Goal: Task Accomplishment & Management: Use online tool/utility

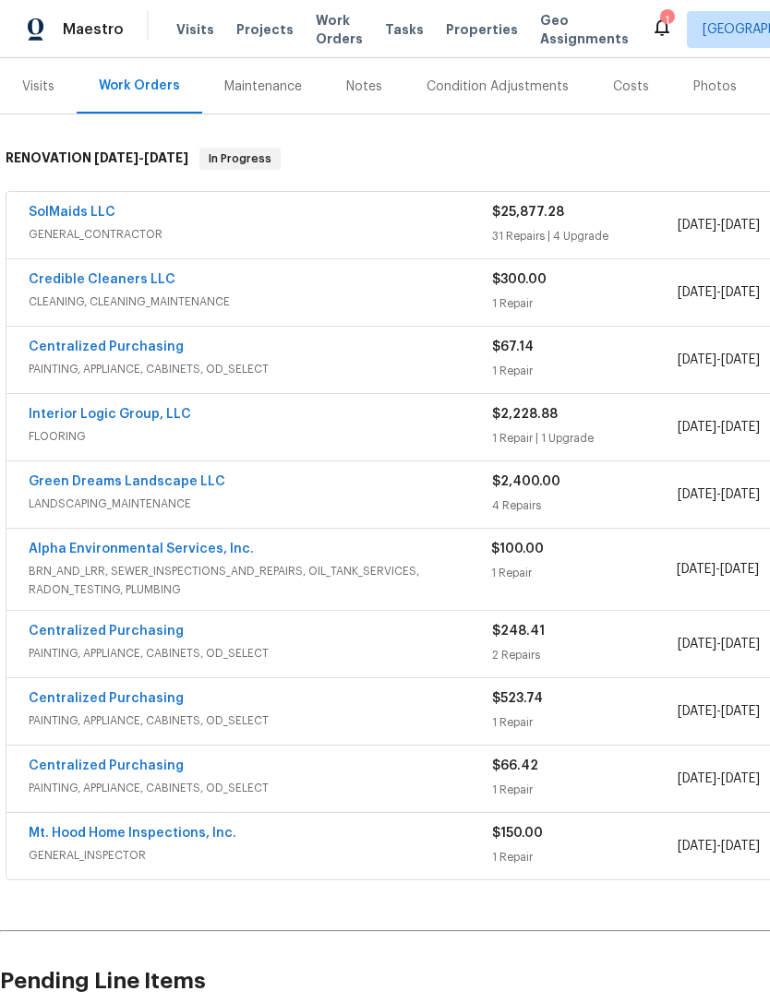
scroll to position [220, 0]
click at [89, 209] on link "SolMaids LLC" at bounding box center [72, 213] width 87 height 13
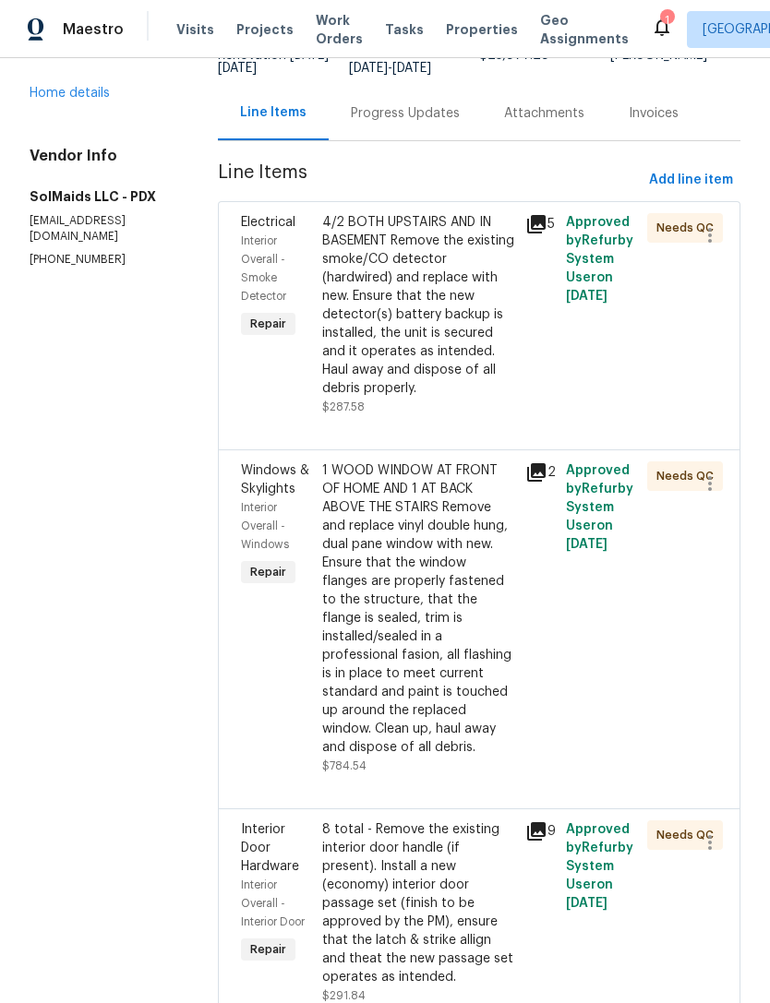
scroll to position [172, 0]
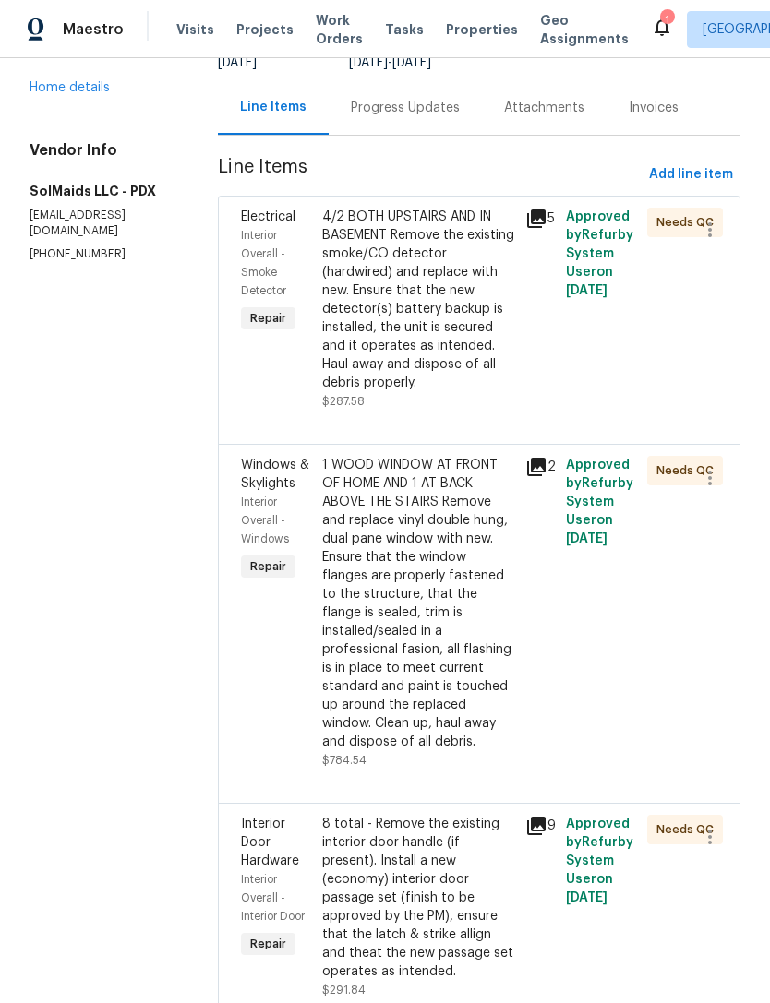
click at [440, 318] on div "4/2 BOTH UPSTAIRS AND IN BASEMENT Remove the existing smoke/CO detector (hardwi…" at bounding box center [418, 300] width 192 height 185
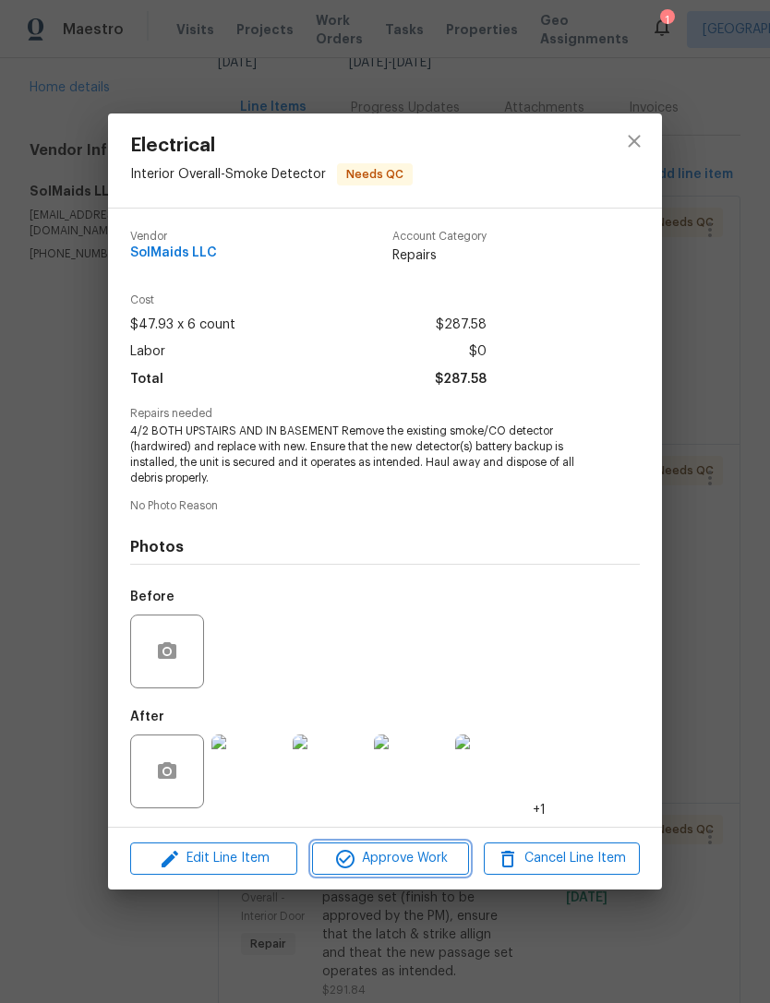
click at [420, 847] on button "Approve Work" at bounding box center [390, 859] width 156 height 32
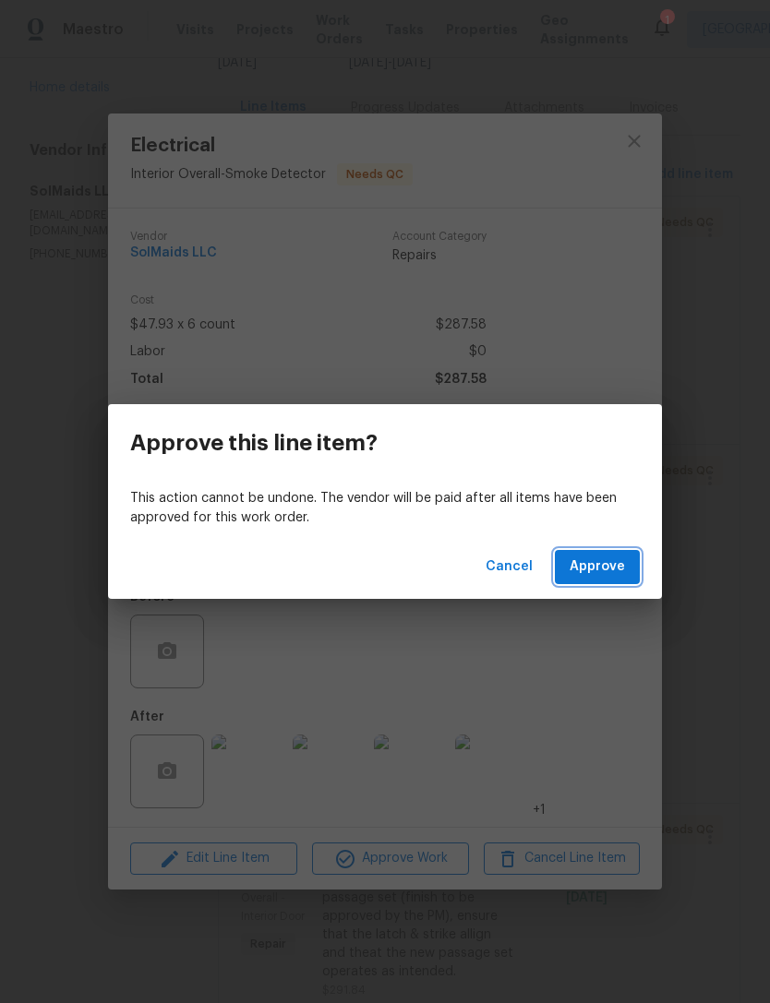
click at [618, 566] on span "Approve" at bounding box center [596, 567] width 55 height 23
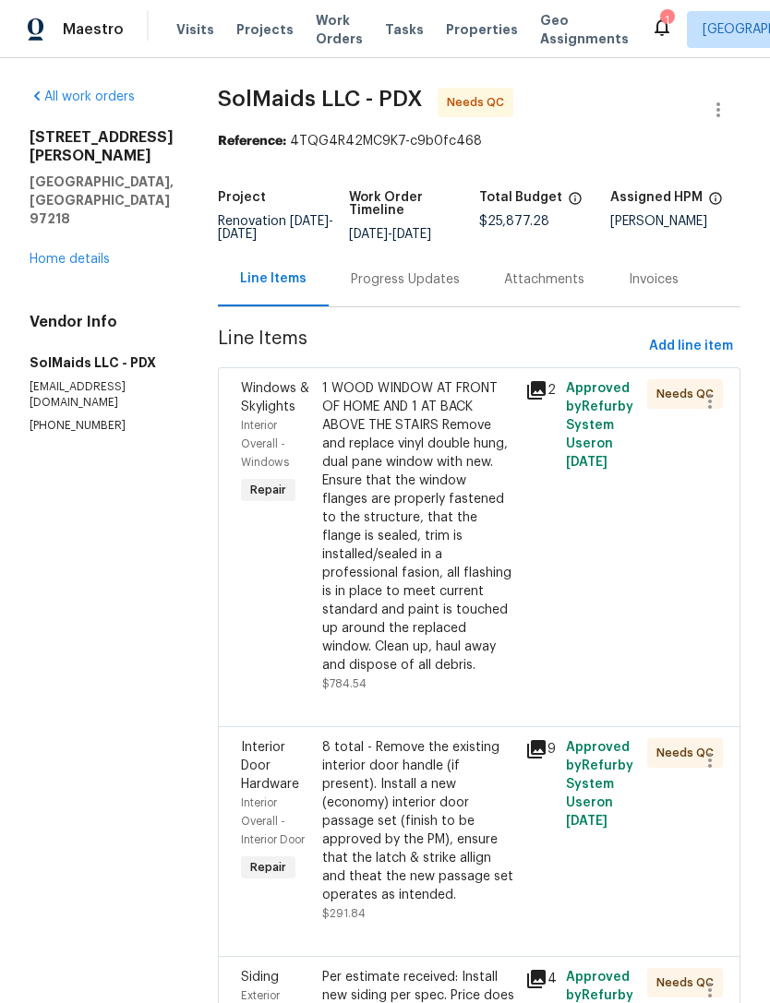
scroll to position [0, 0]
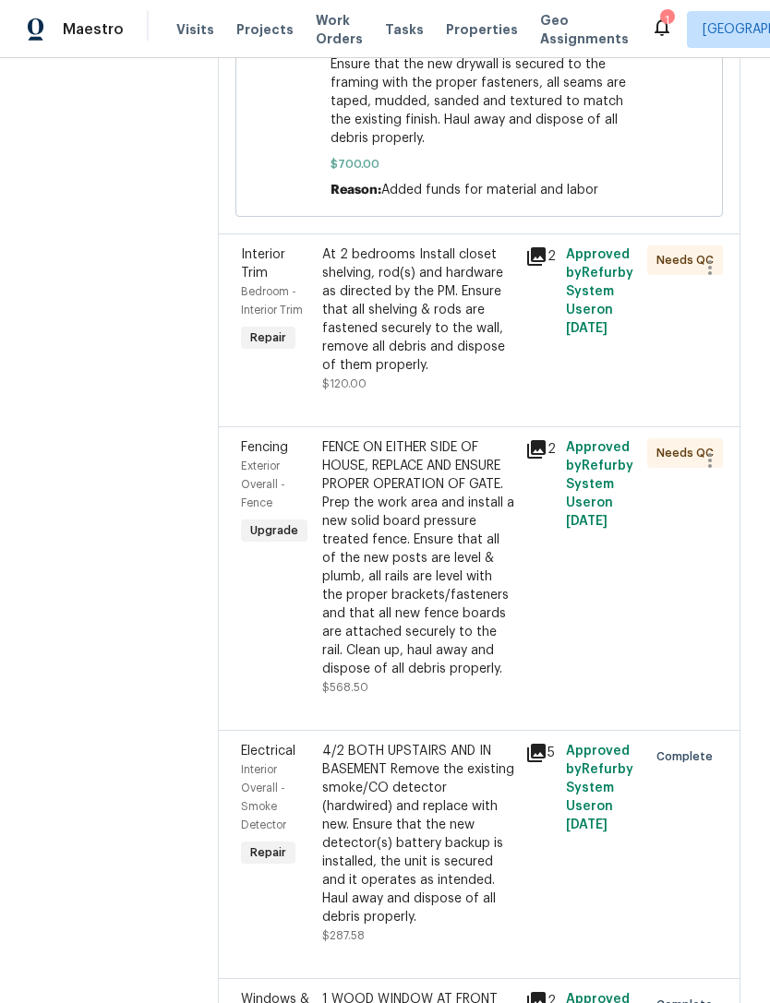
scroll to position [1036, 0]
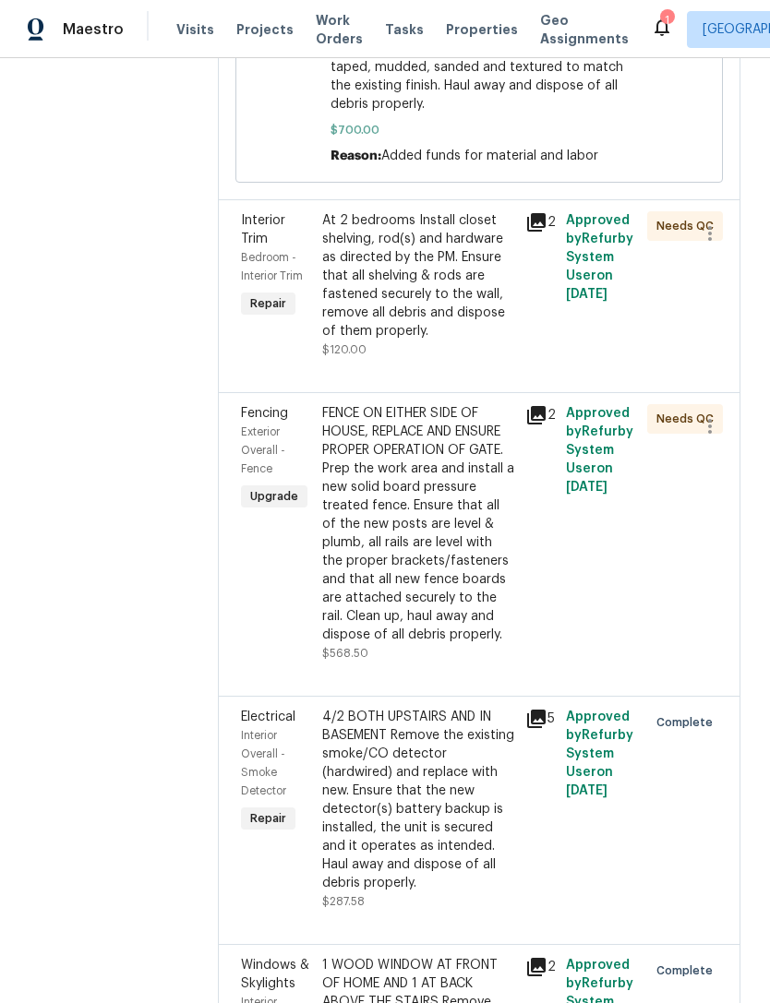
click at [428, 233] on div "At 2 bedrooms Install closet shelving, rod(s) and hardware as directed by the P…" at bounding box center [418, 275] width 192 height 129
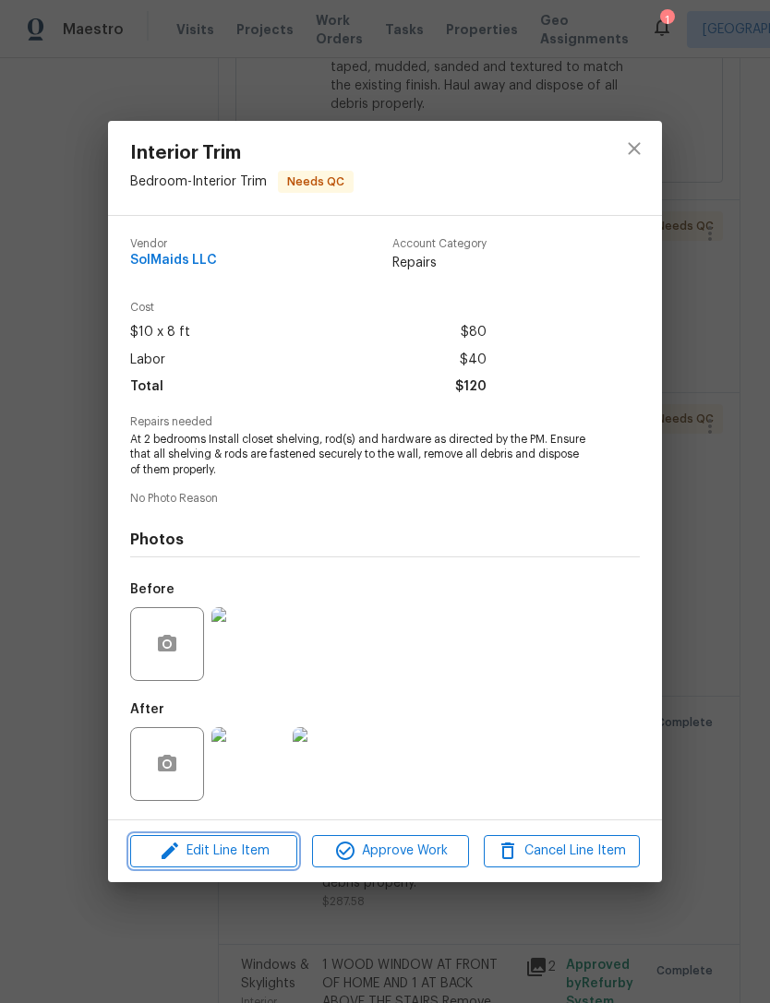
click at [270, 863] on span "Edit Line Item" at bounding box center [214, 851] width 156 height 23
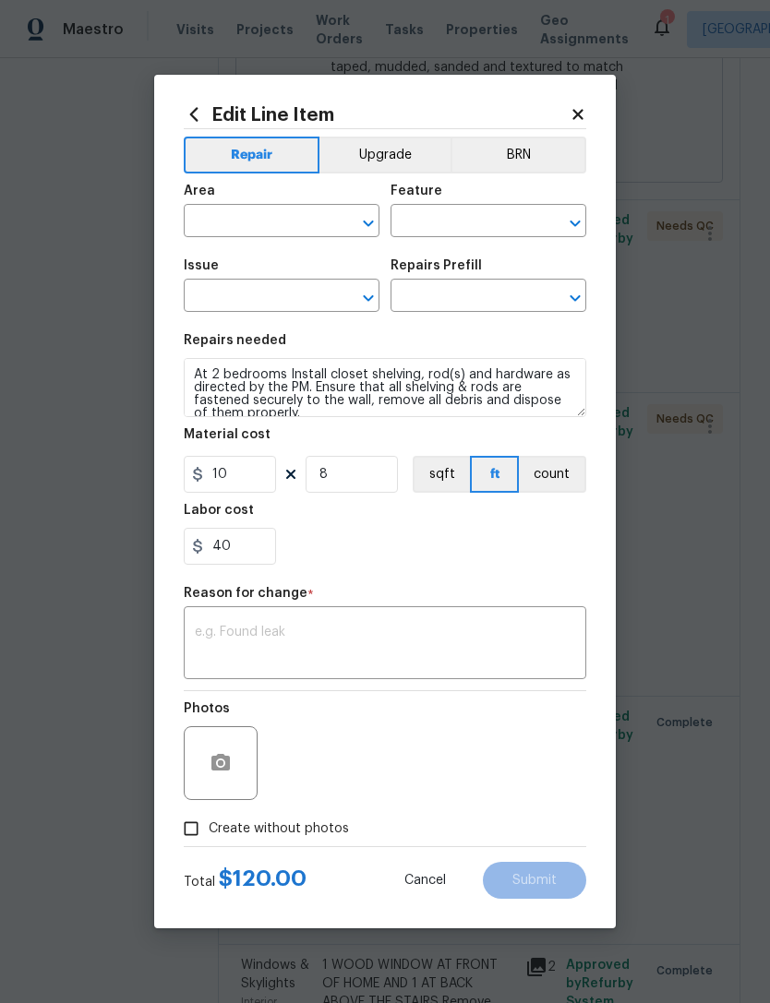
type input "Bedroom"
type input "Interior Trim"
type input "Install Closet Shelf & Rod(s) $10.00"
click at [267, 548] on input "40" at bounding box center [230, 546] width 92 height 37
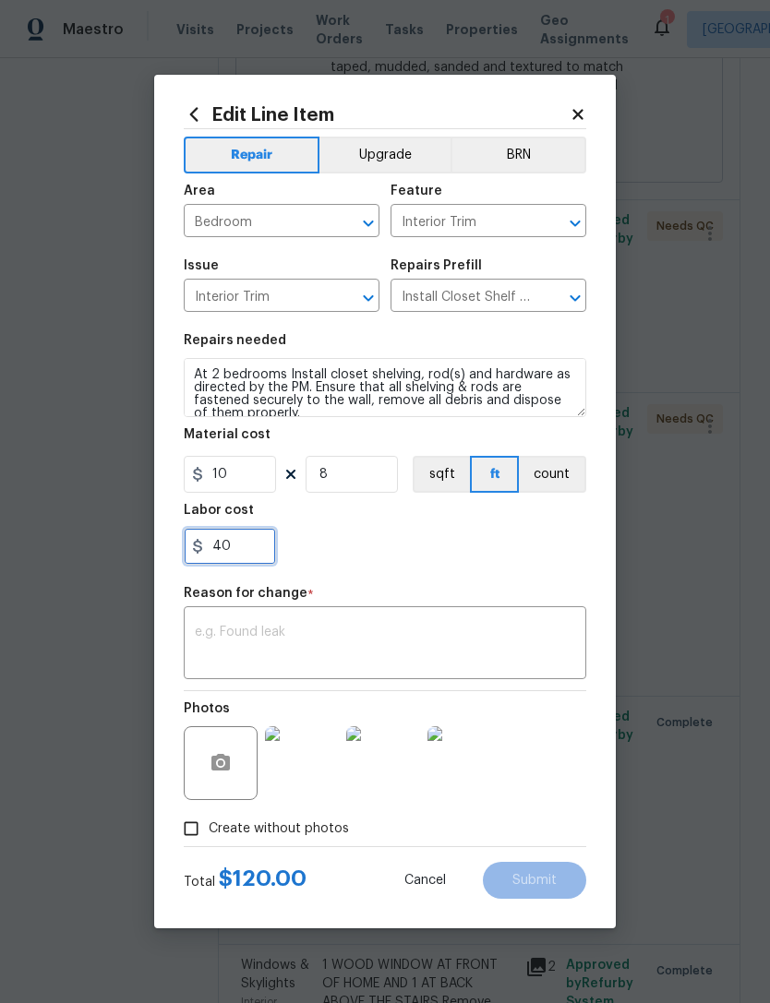
type input "4"
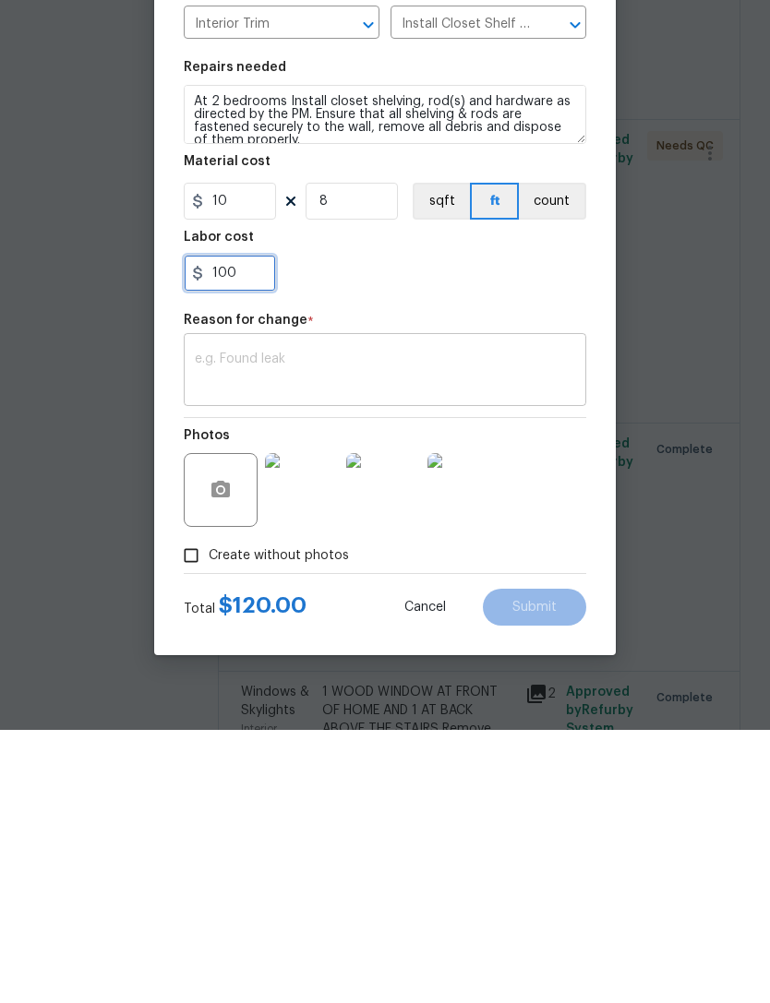
type input "100"
click at [554, 626] on textarea at bounding box center [385, 645] width 380 height 39
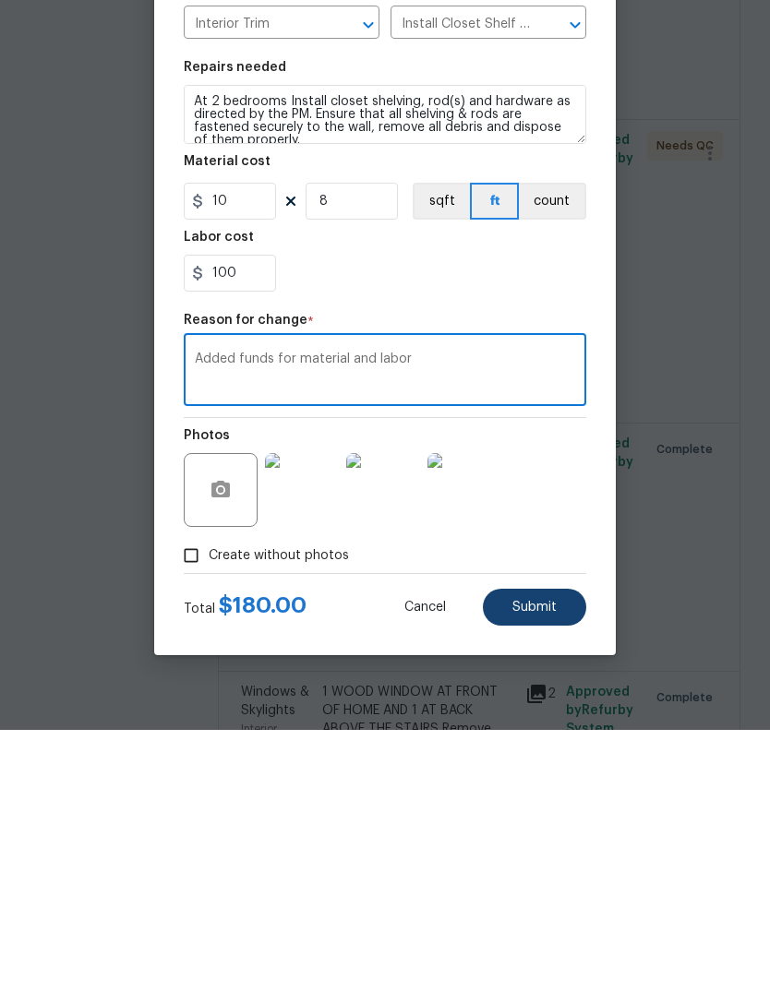
type textarea "Added funds for material and labor"
click at [533, 862] on button "Submit" at bounding box center [534, 880] width 103 height 37
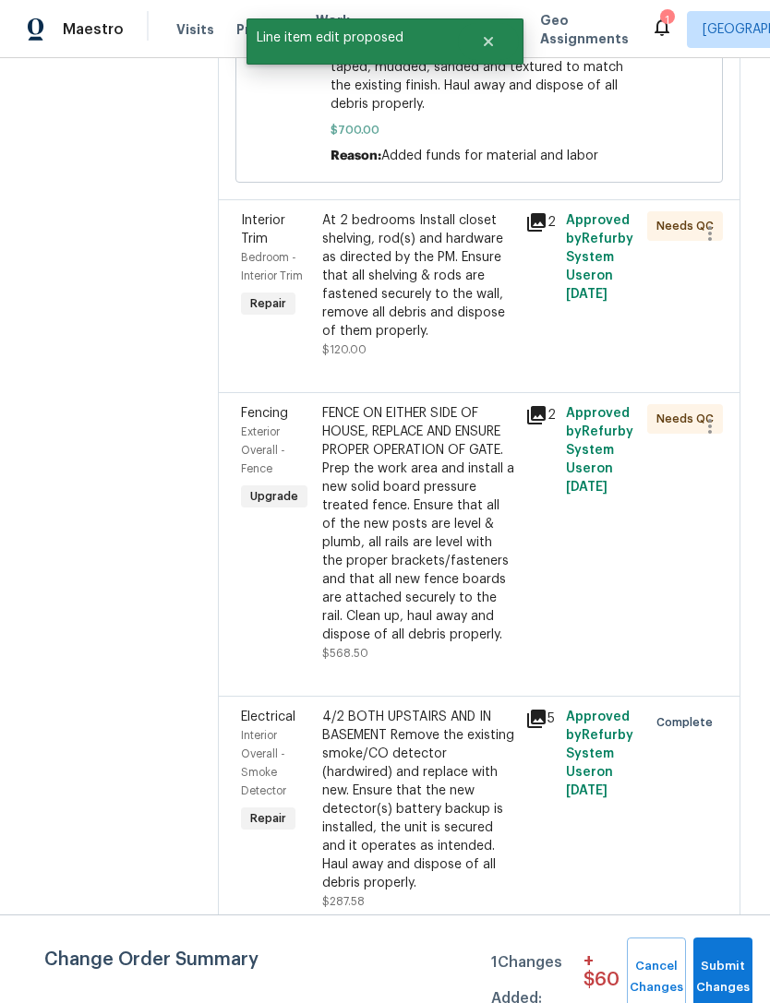
scroll to position [0, 0]
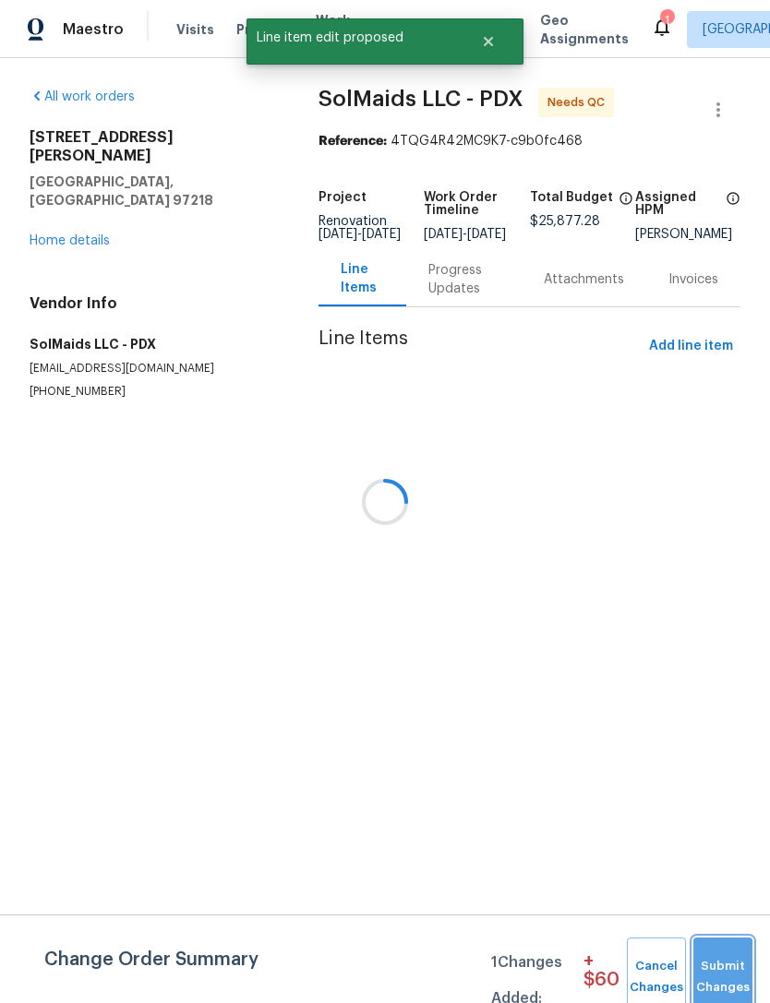
click at [743, 961] on span "Submit Changes" at bounding box center [722, 977] width 41 height 42
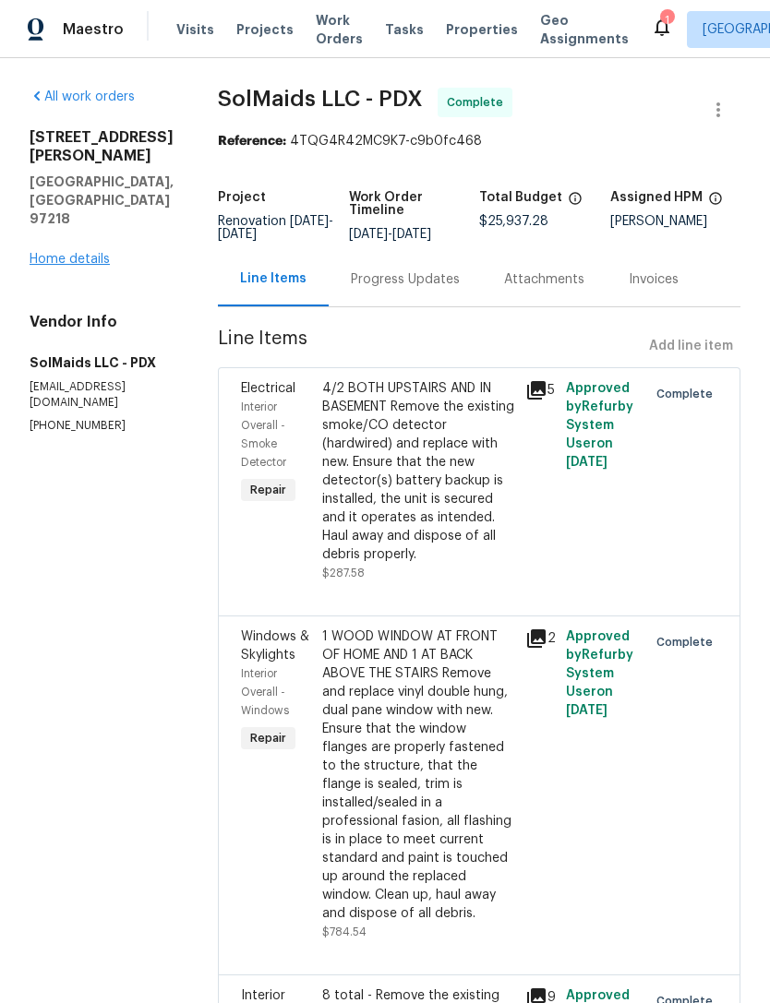
click at [78, 253] on link "Home details" at bounding box center [70, 259] width 80 height 13
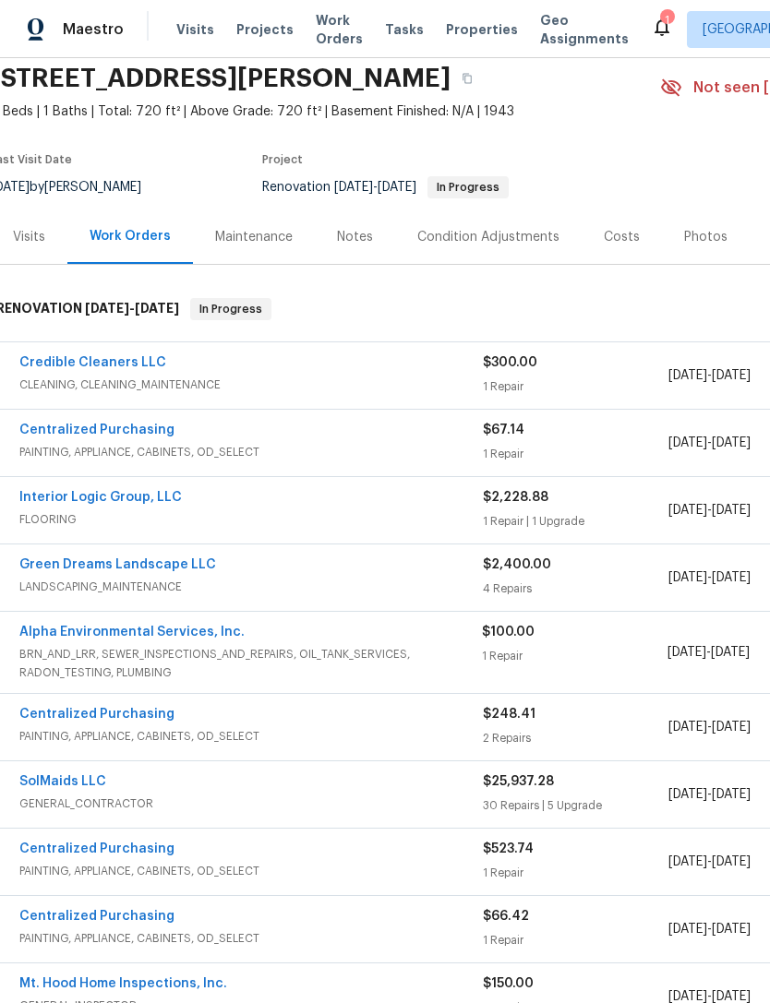
scroll to position [66, 9]
